Goal: Transaction & Acquisition: Purchase product/service

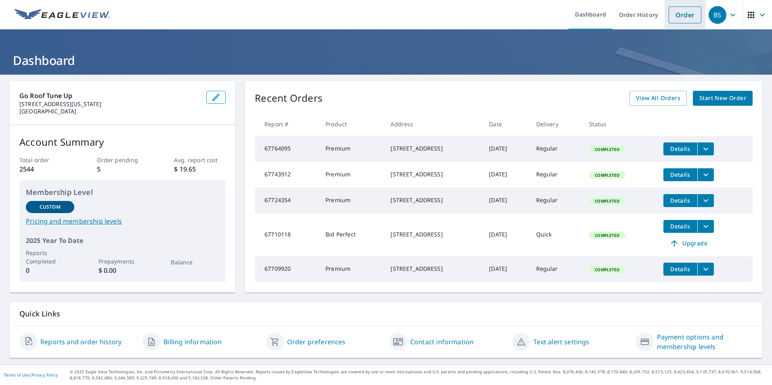
click at [677, 18] on link "Order" at bounding box center [684, 14] width 33 height 17
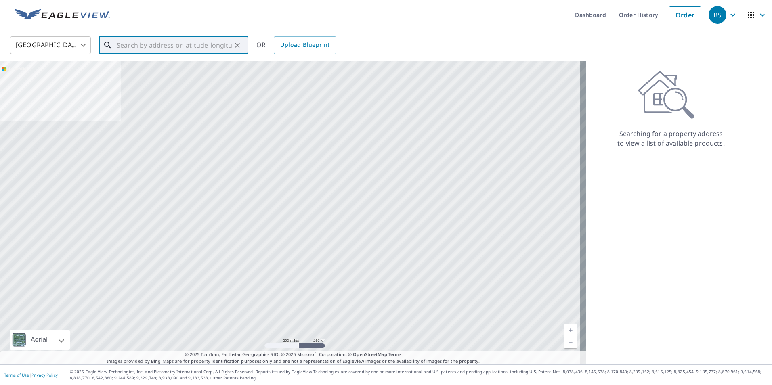
click at [176, 41] on input "text" at bounding box center [174, 45] width 115 height 23
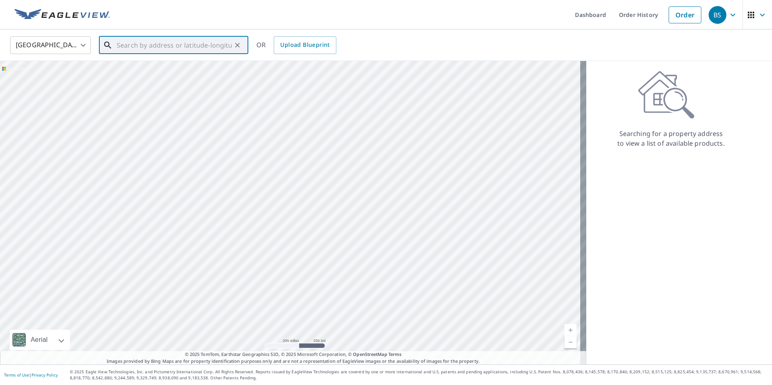
paste input "[STREET_ADDRESS]"
click at [140, 82] on li "[STREET_ADDRESS]" at bounding box center [173, 72] width 149 height 27
type input "[STREET_ADDRESS]"
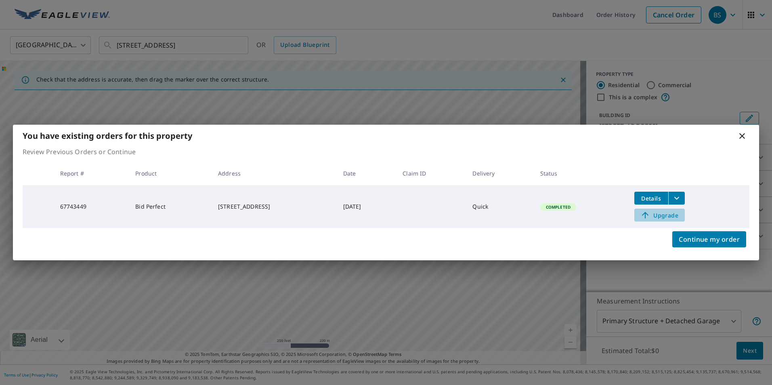
click at [664, 217] on span "Upgrade" at bounding box center [659, 215] width 41 height 10
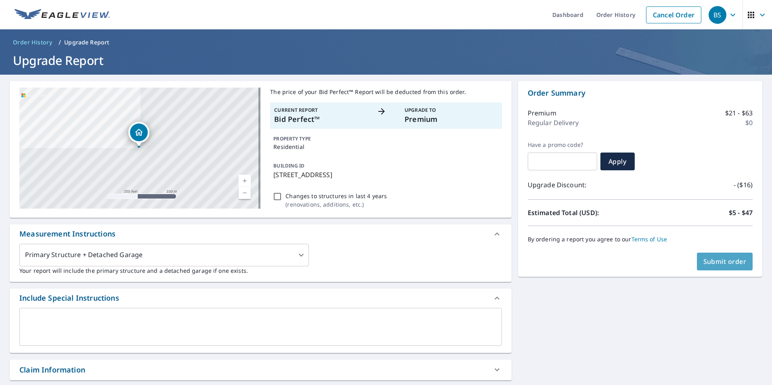
click at [715, 265] on span "Submit order" at bounding box center [724, 261] width 43 height 9
checkbox input "true"
